Goal: Check status: Check status

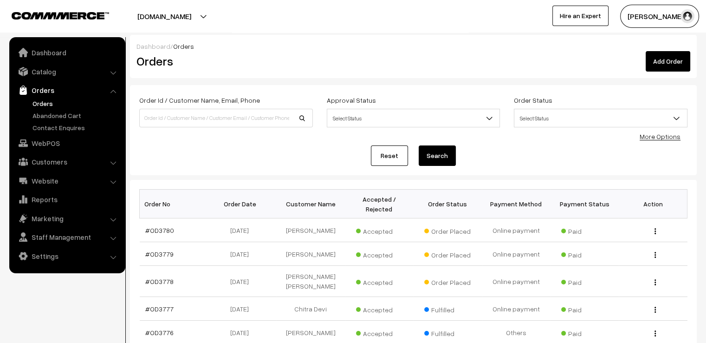
click at [397, 158] on link "Reset" at bounding box center [389, 155] width 37 height 20
click at [165, 277] on link "#OD3778" at bounding box center [159, 281] width 28 height 8
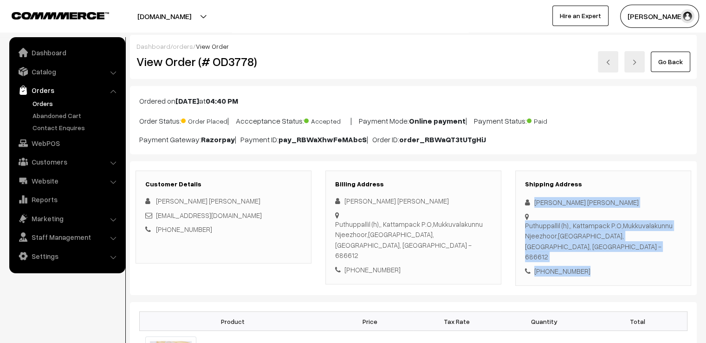
drag, startPoint x: 534, startPoint y: 196, endPoint x: 599, endPoint y: 248, distance: 82.6
click at [599, 248] on div "Shipping Address Geethika Suresh Puthuppallil (h),, Kattampack P.O,Mukkuvalakun…" at bounding box center [603, 228] width 176 height 116
copy div "Geethika Suresh Puthuppallil (h),, Kattampack P.O,Mukkuvalakunnu Njeezhoor,Kott…"
click at [676, 64] on link "Go Back" at bounding box center [670, 62] width 39 height 20
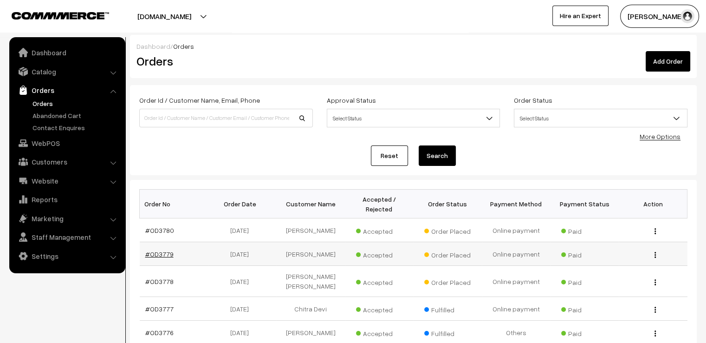
click at [158, 254] on link "#OD3779" at bounding box center [159, 254] width 28 height 8
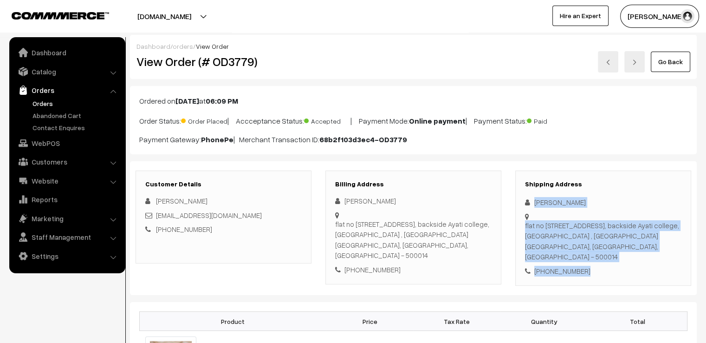
drag, startPoint x: 528, startPoint y: 193, endPoint x: 611, endPoint y: 275, distance: 116.5
click at [611, 275] on div "Customer Details Ramya T ramyarani96@gmail.com +91 9958906776 Billing Address R…" at bounding box center [413, 228] width 567 height 134
copy div "Ramya T flat no 504, LS Kalanjali Appt, backside Ayati college, Cineplanet lane…"
click at [660, 61] on link "Go Back" at bounding box center [670, 62] width 39 height 20
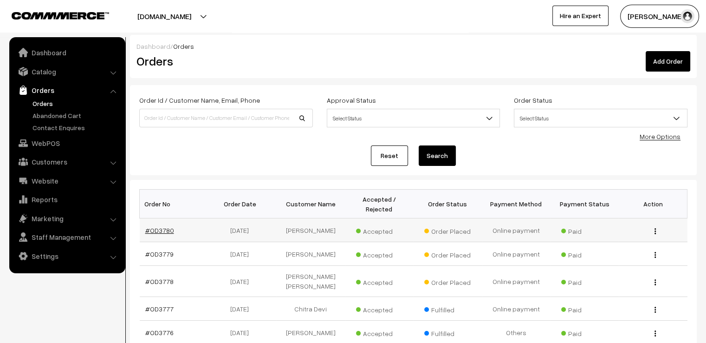
click at [162, 226] on link "#OD3780" at bounding box center [159, 230] width 29 height 8
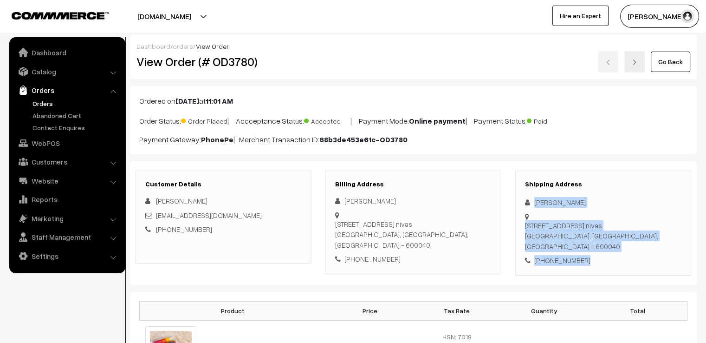
drag, startPoint x: 531, startPoint y: 199, endPoint x: 602, endPoint y: 262, distance: 94.4
click at [602, 262] on div "Shipping Address [PERSON_NAME] [STREET_ADDRESS] [PHONE_NUMBER]" at bounding box center [603, 222] width 176 height 105
copy div "[PERSON_NAME] [STREET_ADDRESS] [PHONE_NUMBER]"
click at [665, 61] on link "Go Back" at bounding box center [670, 62] width 39 height 20
